Goal: Task Accomplishment & Management: Manage account settings

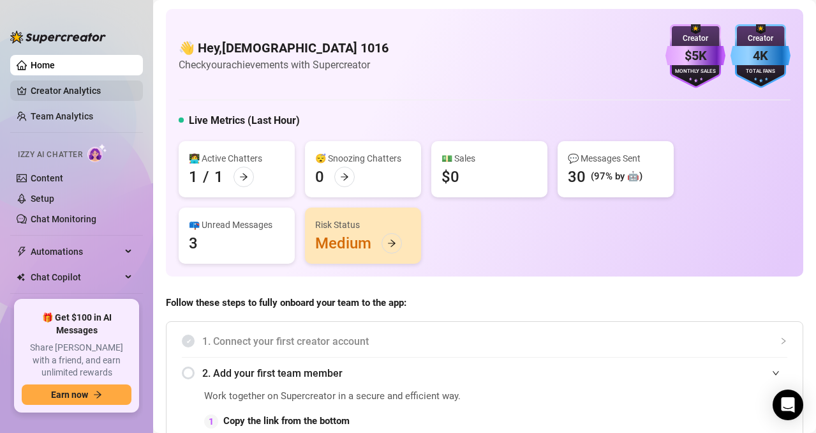
click at [63, 86] on link "Creator Analytics" at bounding box center [82, 90] width 102 height 20
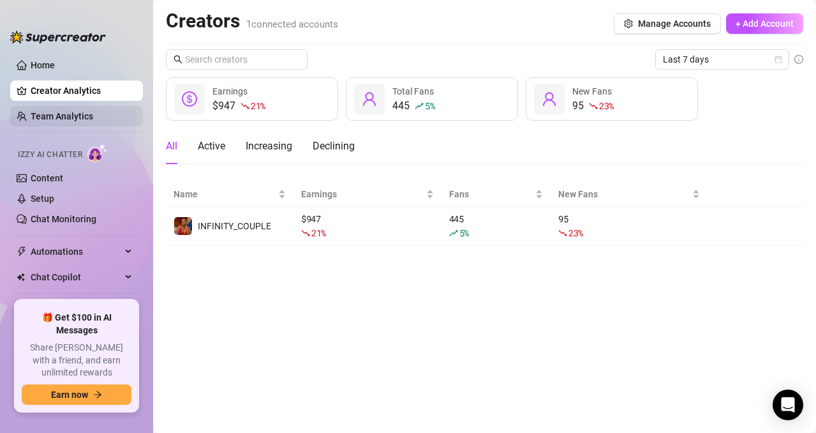
click at [70, 114] on link "Team Analytics" at bounding box center [62, 116] width 63 height 10
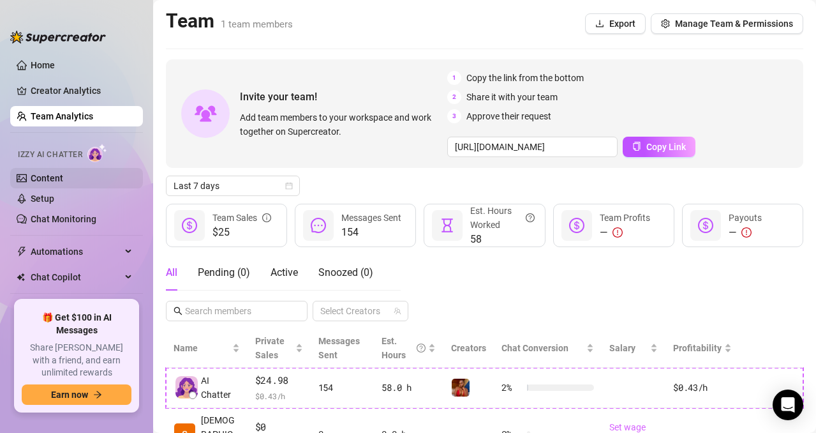
click at [42, 176] on link "Content" at bounding box center [47, 178] width 33 height 10
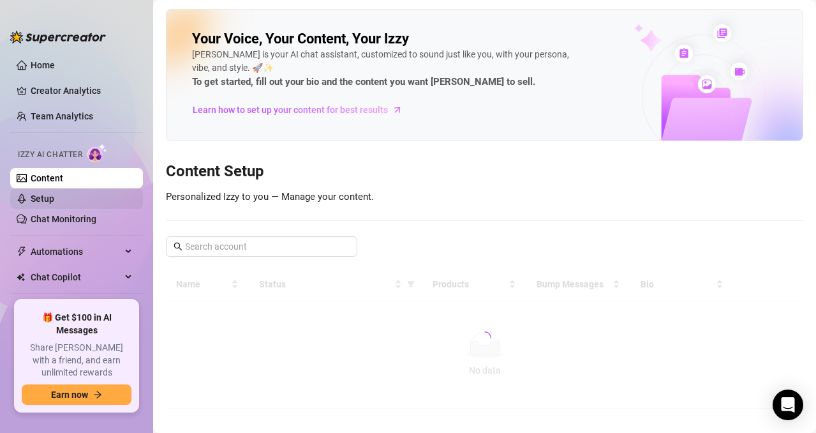
click at [42, 193] on link "Setup" at bounding box center [43, 198] width 24 height 10
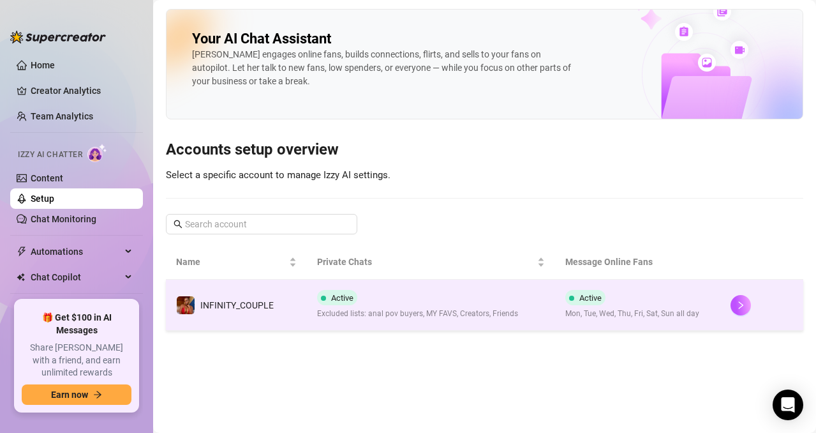
click at [334, 294] on span "Active" at bounding box center [342, 298] width 22 height 10
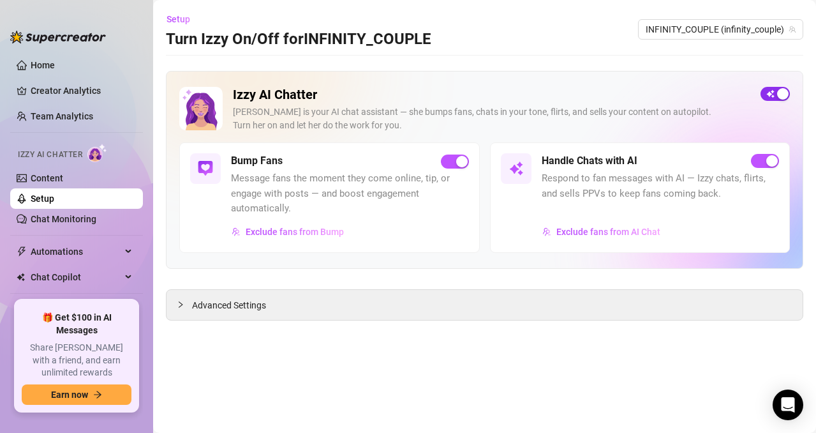
click at [765, 94] on span "button" at bounding box center [775, 94] width 29 height 14
